Goal: Communication & Community: Answer question/provide support

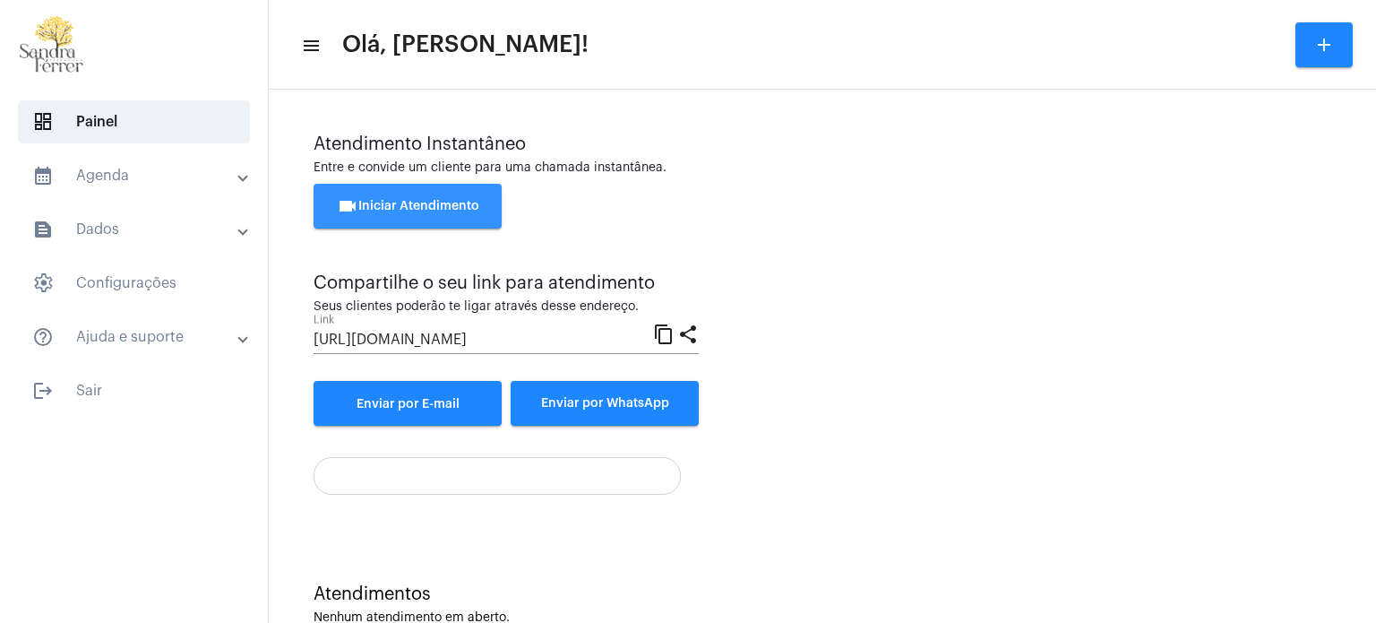
click at [427, 205] on span "videocam Iniciar Atendimento" at bounding box center [408, 206] width 142 height 13
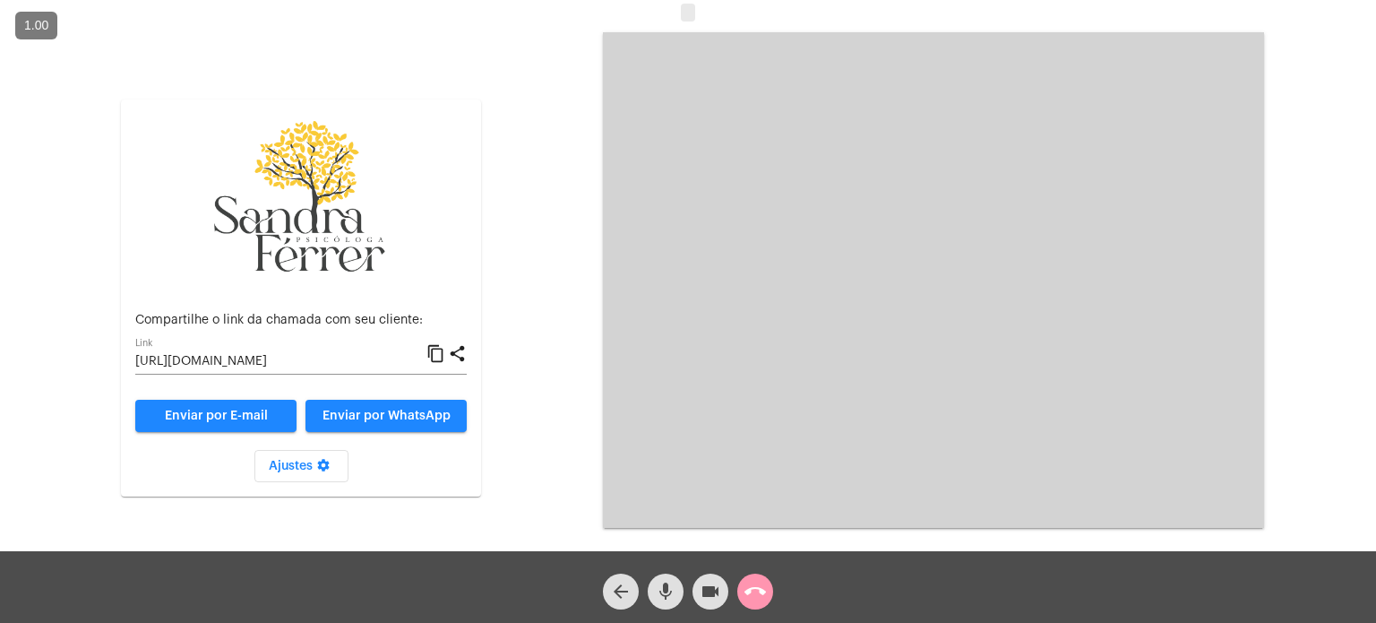
click at [435, 350] on mat-icon "content_copy" at bounding box center [436, 354] width 19 height 22
click at [437, 355] on mat-icon "content_copy" at bounding box center [436, 354] width 19 height 22
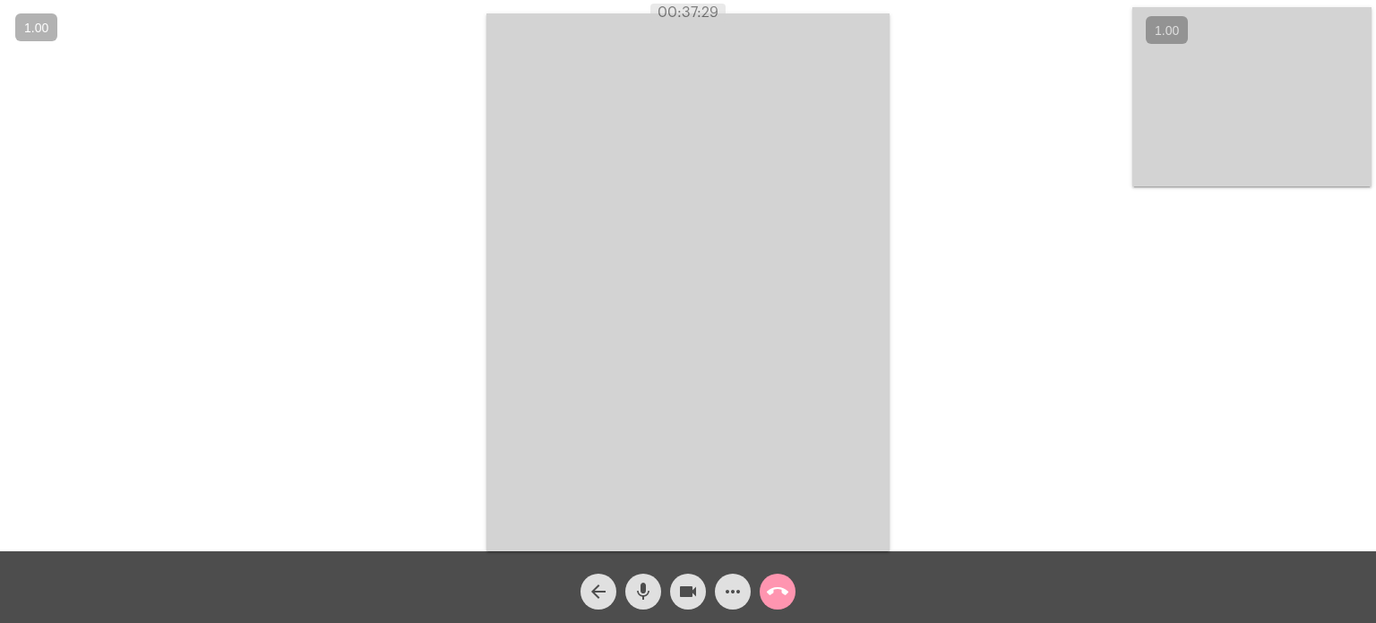
click at [1331, 398] on div "Acessando Câmera e Microfone..." at bounding box center [688, 279] width 1373 height 551
click at [781, 583] on mat-icon "call_end" at bounding box center [778, 592] width 22 height 22
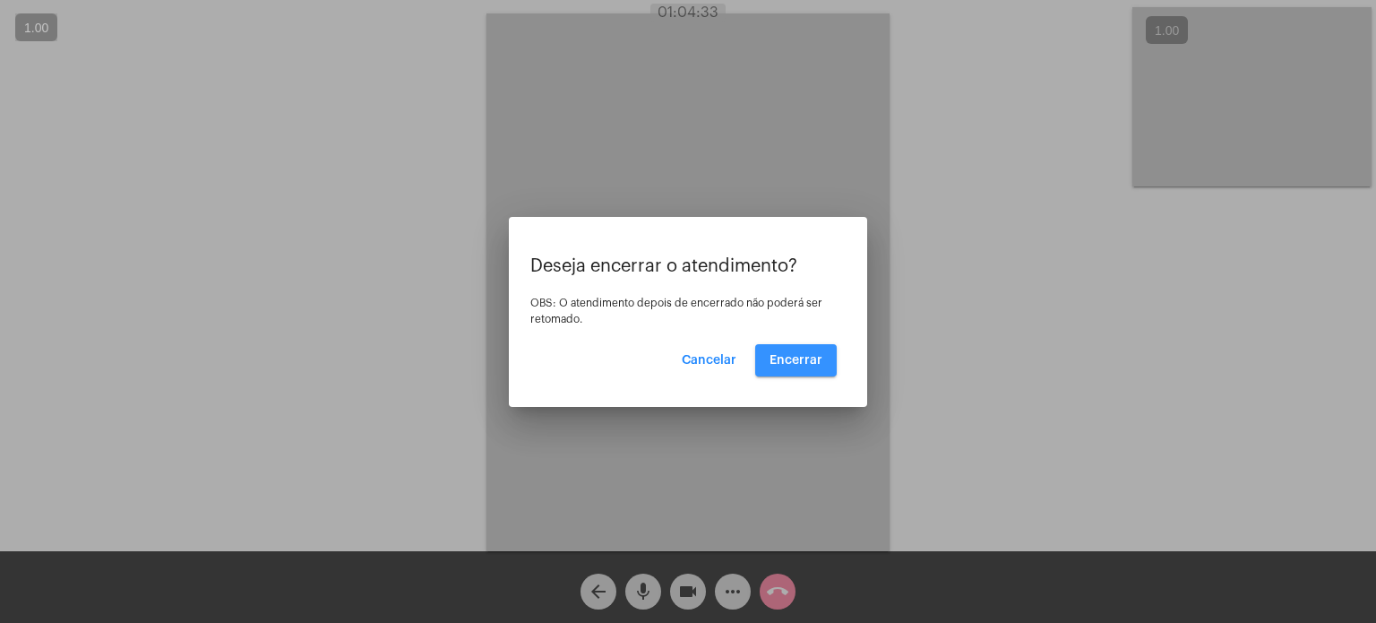
click at [828, 352] on button "Encerrar" at bounding box center [796, 360] width 82 height 32
